Goal: Information Seeking & Learning: Learn about a topic

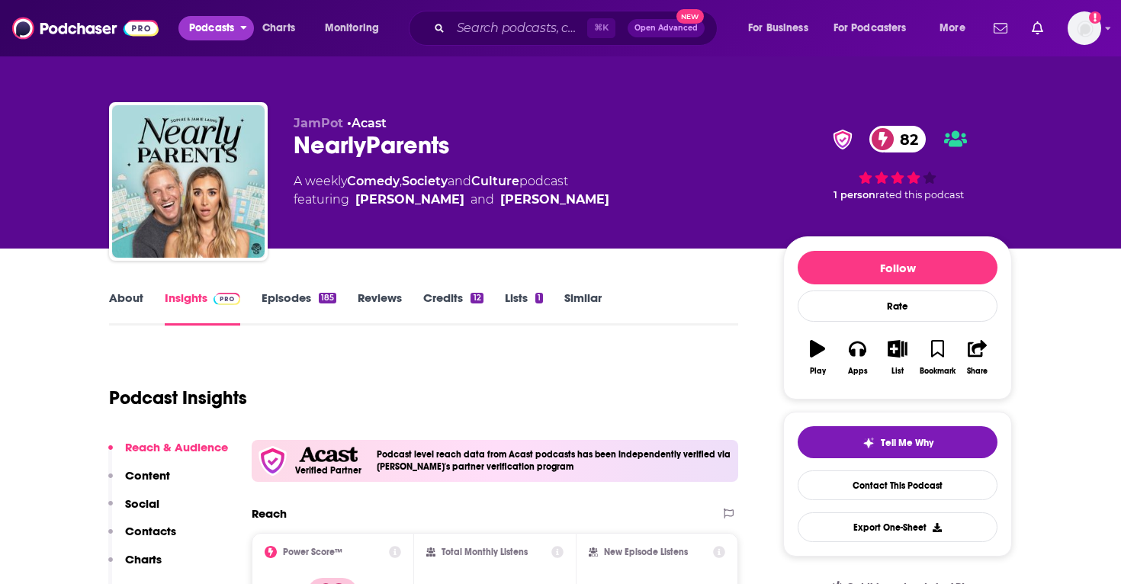
click at [224, 32] on span "Podcasts" at bounding box center [211, 28] width 45 height 21
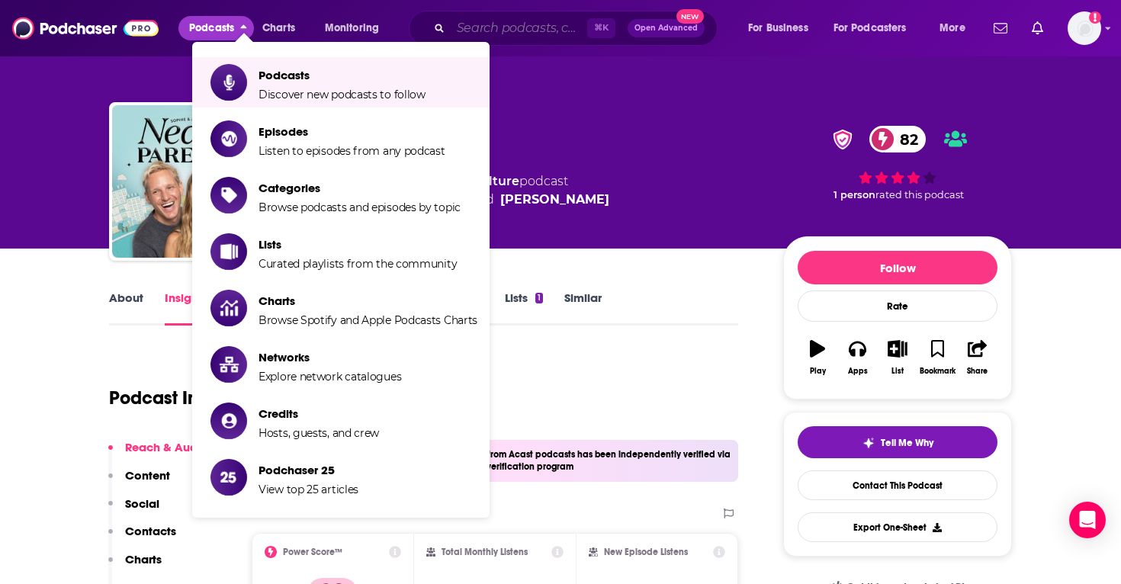
click at [496, 36] on input "Search podcasts, credits, & more..." at bounding box center [519, 28] width 137 height 24
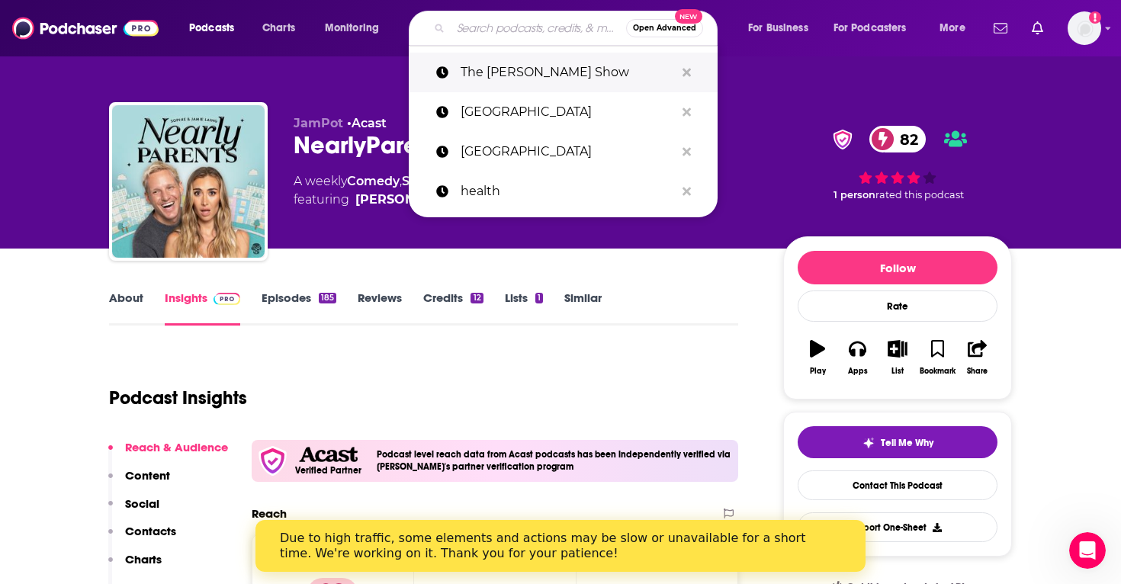
click at [515, 72] on p "The [PERSON_NAME] Show" at bounding box center [568, 73] width 214 height 40
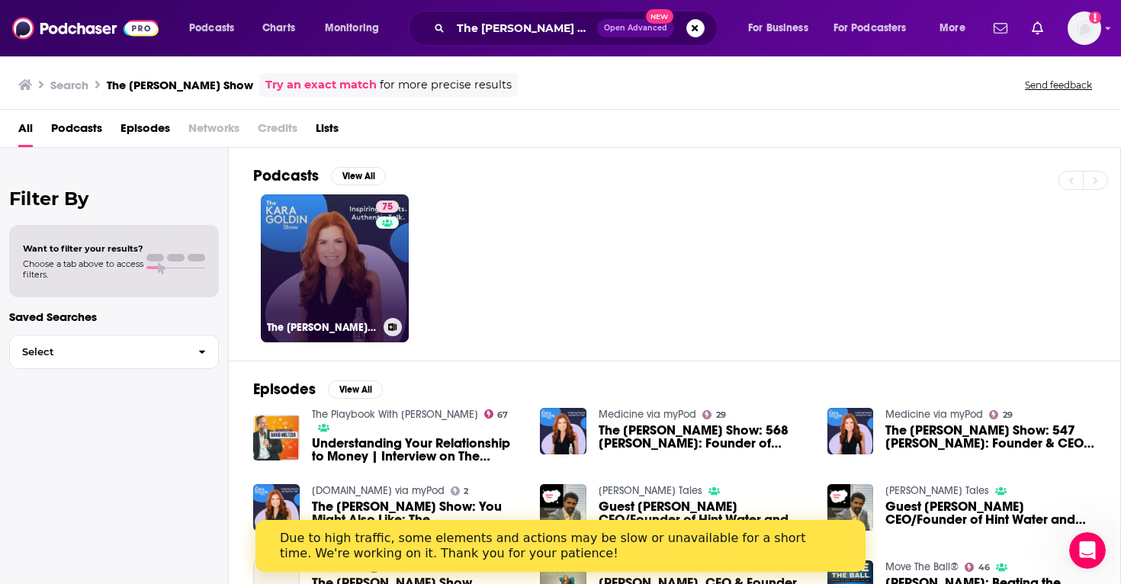
click at [372, 249] on link "75 The [PERSON_NAME] Show" at bounding box center [335, 269] width 148 height 148
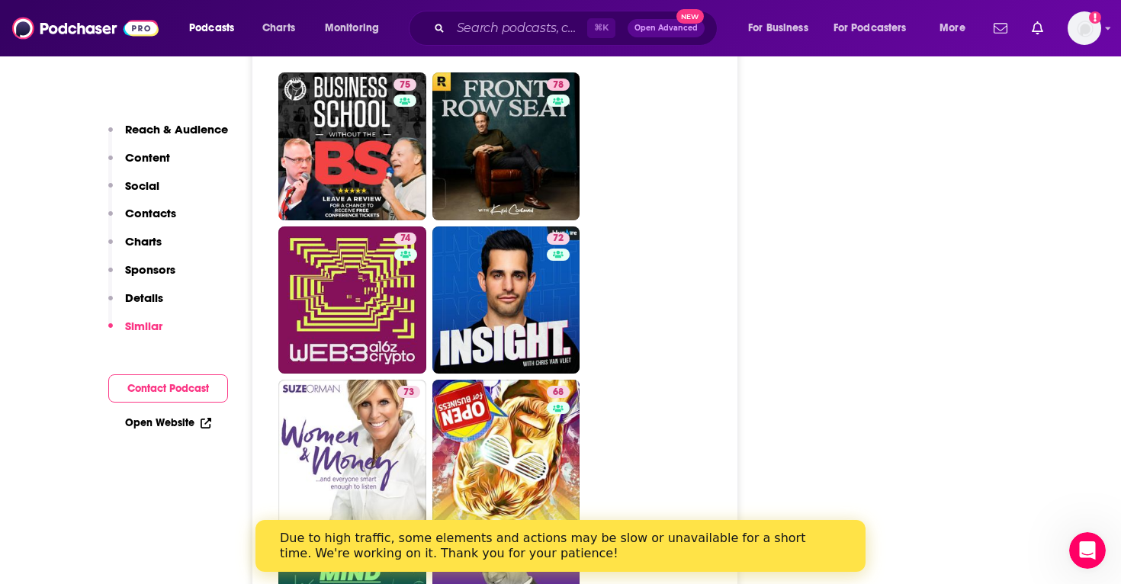
scroll to position [3668, 0]
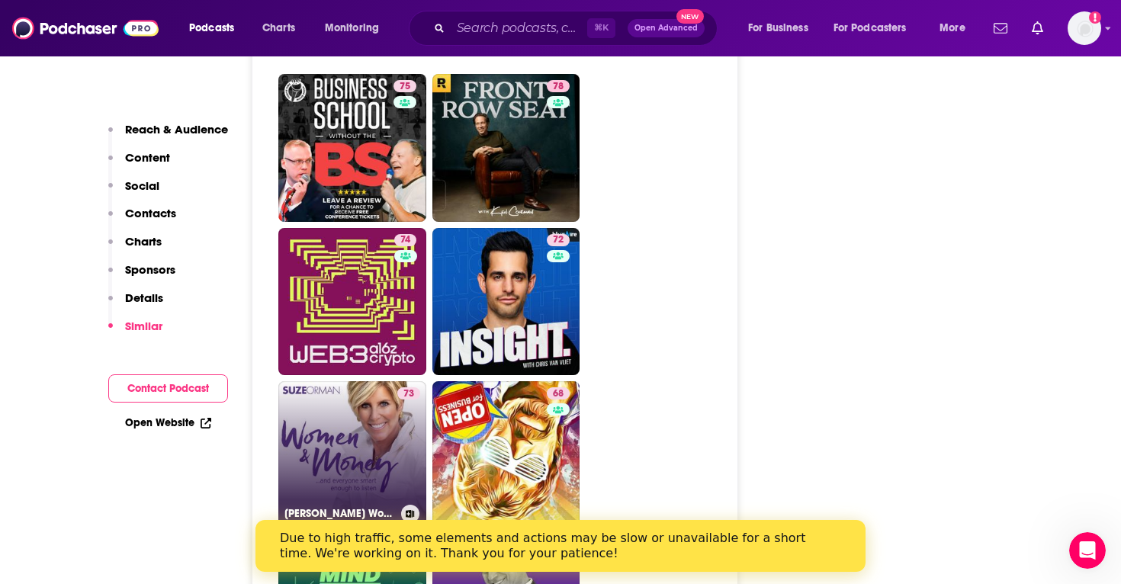
click at [393, 381] on link "73 [PERSON_NAME] Women & Money (And Everyone Smart Enough To Listen)" at bounding box center [352, 455] width 148 height 148
type input "[URL][DOMAIN_NAME]"
